Goal: Task Accomplishment & Management: Complete application form

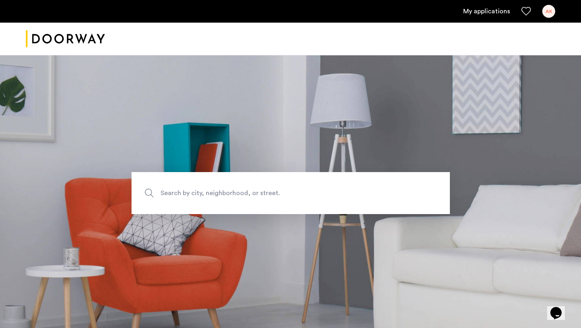
click at [495, 5] on ul "My applications AK" at bounding box center [291, 11] width 530 height 13
click at [495, 9] on link "My applications" at bounding box center [487, 11] width 47 height 10
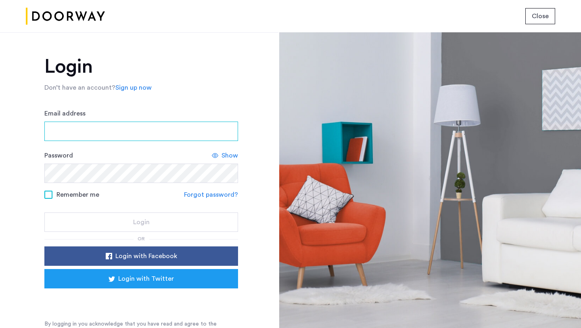
click at [187, 132] on input "Email address" at bounding box center [141, 131] width 194 height 19
type input "**********"
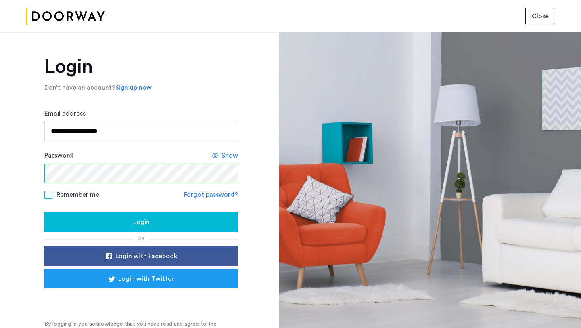
click at [44, 212] on button "Login" at bounding box center [141, 221] width 194 height 19
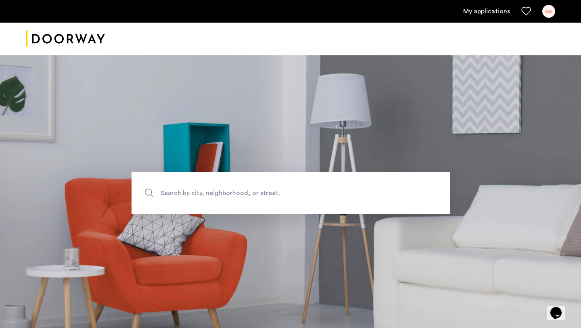
click at [477, 12] on link "My applications" at bounding box center [487, 11] width 47 height 10
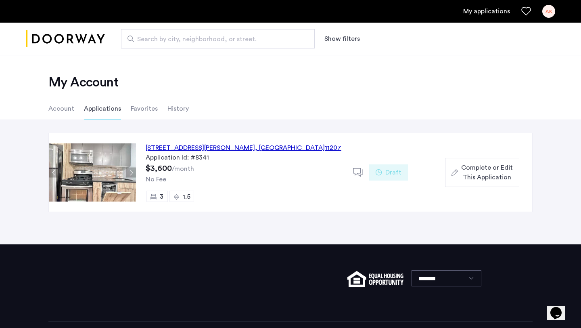
click at [481, 178] on span "Complete or Edit This Application" at bounding box center [488, 172] width 52 height 19
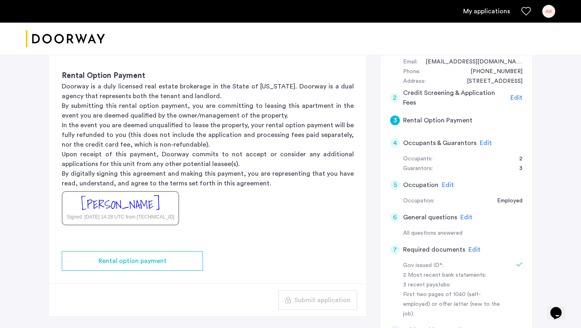
scroll to position [166, 0]
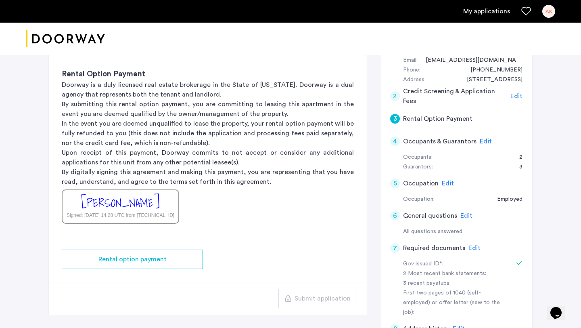
click at [482, 143] on span "Edit" at bounding box center [486, 141] width 12 height 6
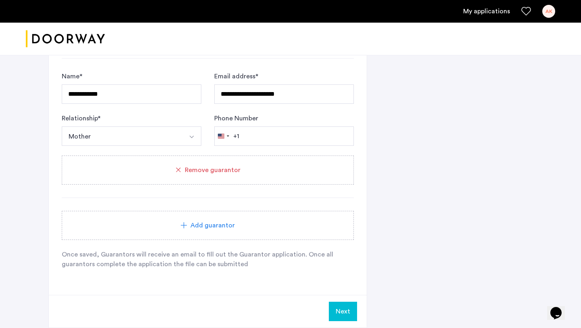
scroll to position [865, 0]
click at [349, 315] on button "Next" at bounding box center [343, 309] width 28 height 19
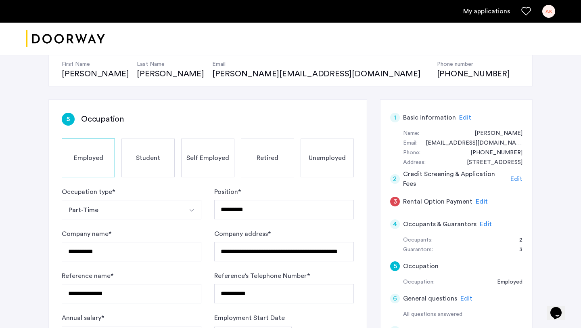
scroll to position [99, 0]
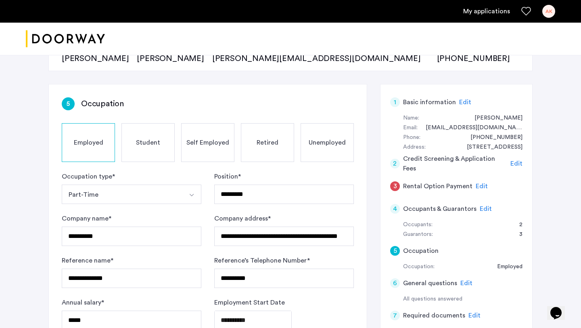
click at [483, 208] on span "Edit" at bounding box center [486, 209] width 12 height 6
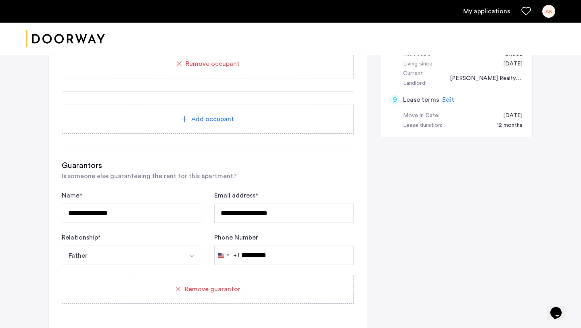
scroll to position [468, 0]
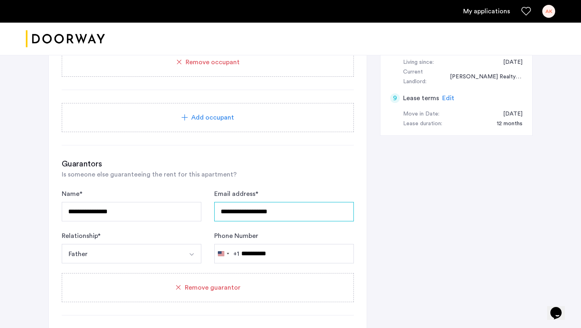
click at [306, 208] on input "**********" at bounding box center [284, 211] width 140 height 19
type input "**********"
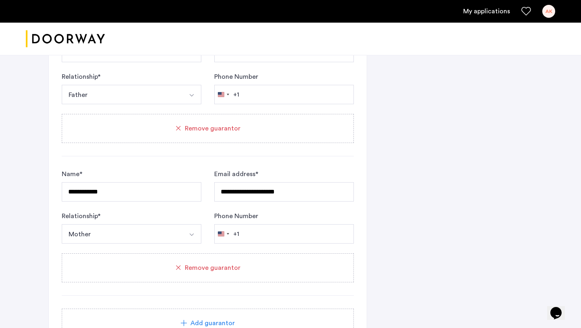
scroll to position [973, 0]
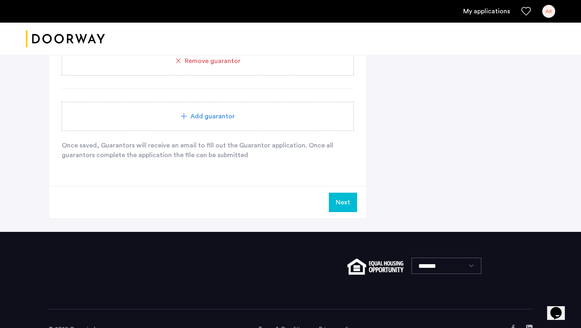
click at [344, 208] on button "Next" at bounding box center [343, 202] width 28 height 19
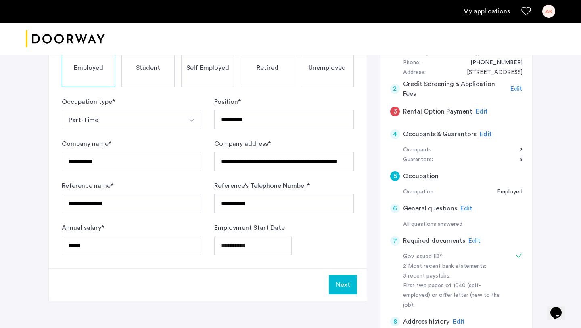
scroll to position [179, 0]
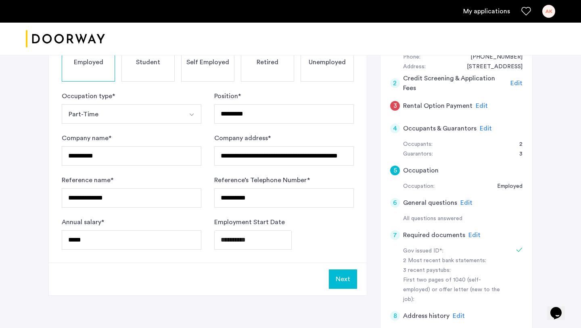
click at [484, 127] on span "Edit" at bounding box center [486, 128] width 12 height 6
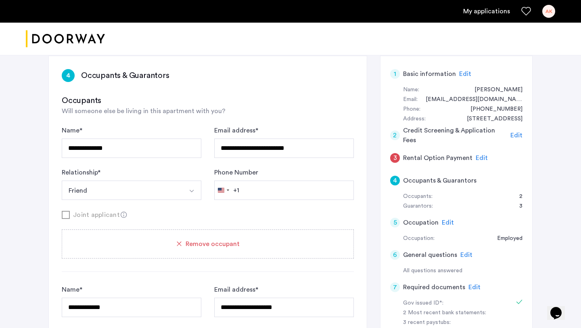
scroll to position [123, 0]
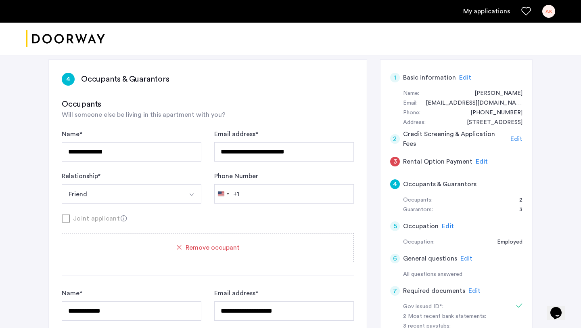
click at [472, 292] on span "Edit" at bounding box center [475, 291] width 12 height 6
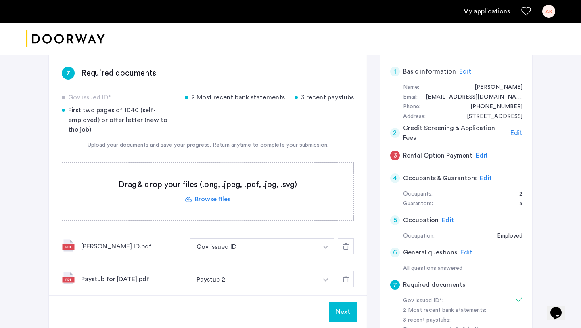
scroll to position [128, 0]
